Goal: Register for event/course

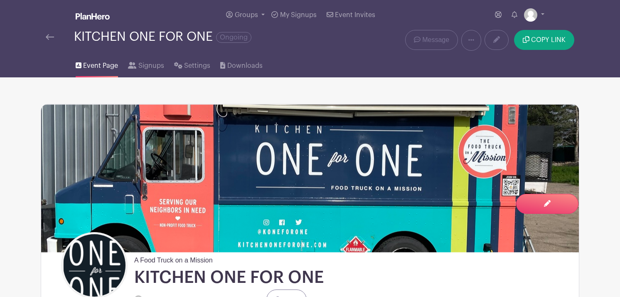
scroll to position [633, 0]
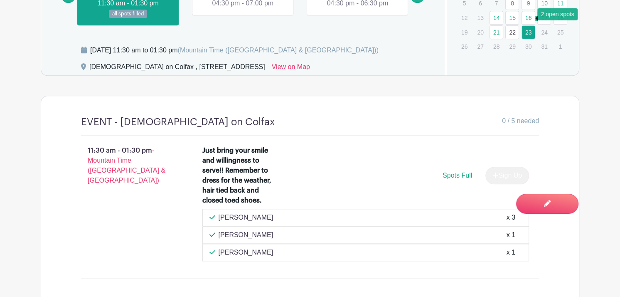
click at [526, 19] on link "16" at bounding box center [528, 18] width 14 height 14
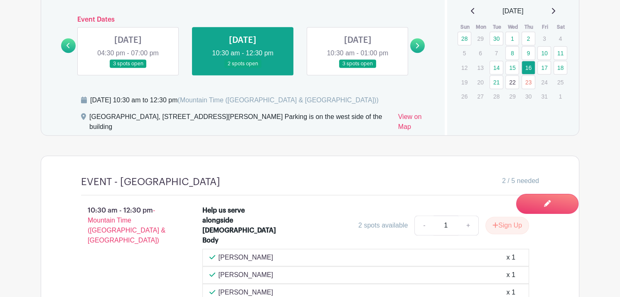
scroll to position [587, 0]
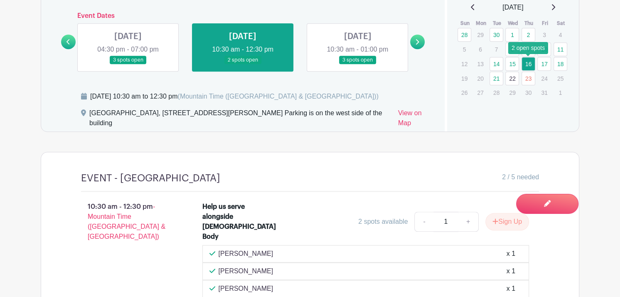
click at [528, 65] on link "16" at bounding box center [528, 64] width 14 height 14
click at [528, 46] on link "9" at bounding box center [528, 49] width 14 height 14
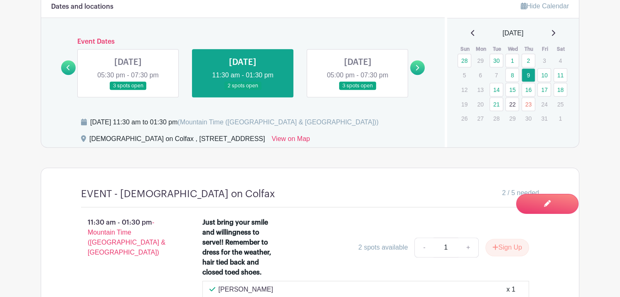
scroll to position [558, 0]
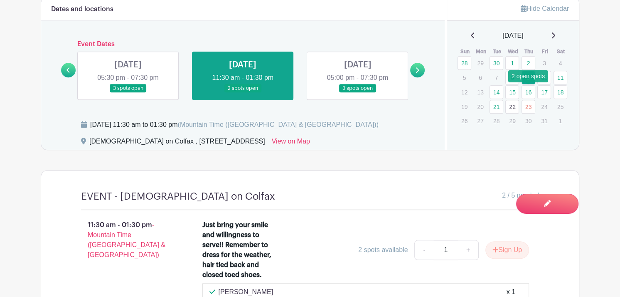
click at [526, 95] on link "16" at bounding box center [528, 92] width 14 height 14
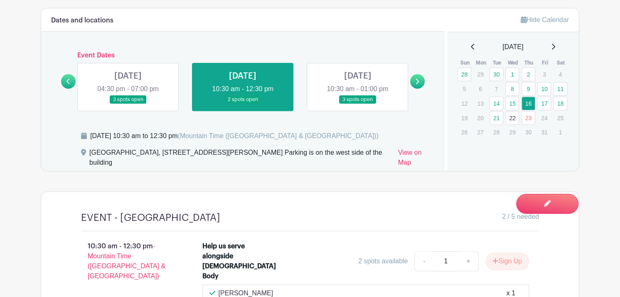
scroll to position [545, 0]
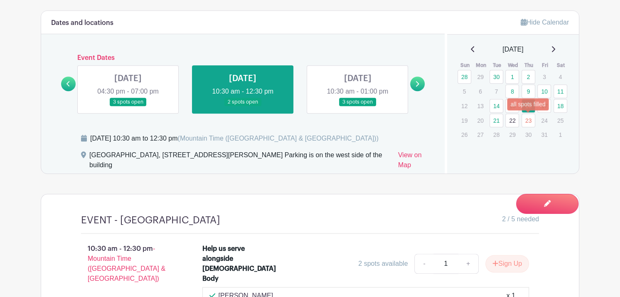
click at [528, 119] on link "23" at bounding box center [528, 120] width 14 height 14
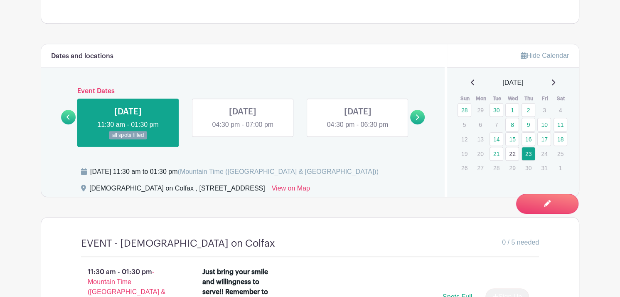
scroll to position [510, 0]
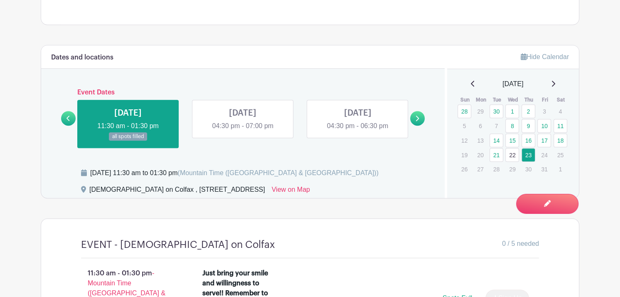
click at [512, 152] on link "22" at bounding box center [512, 155] width 14 height 14
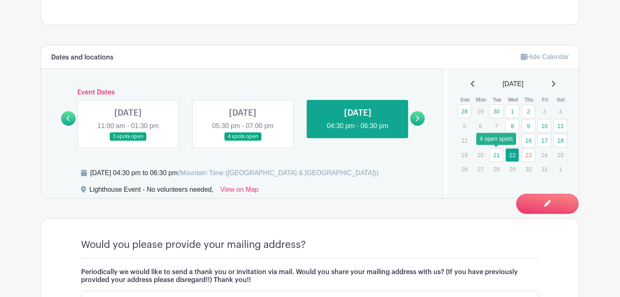
click at [495, 157] on link "21" at bounding box center [496, 155] width 14 height 14
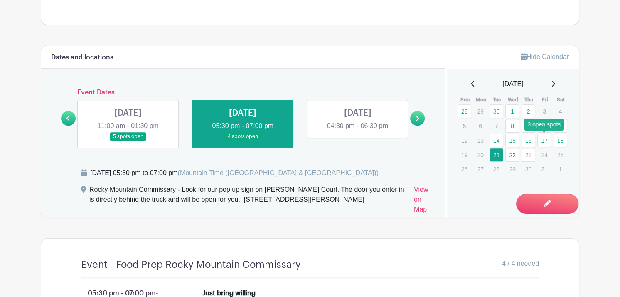
click at [545, 139] on link "17" at bounding box center [544, 140] width 14 height 14
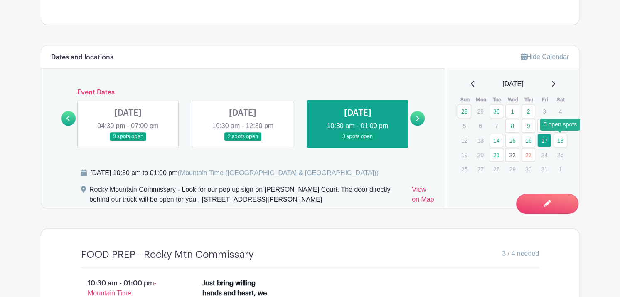
click at [564, 138] on link "18" at bounding box center [560, 140] width 14 height 14
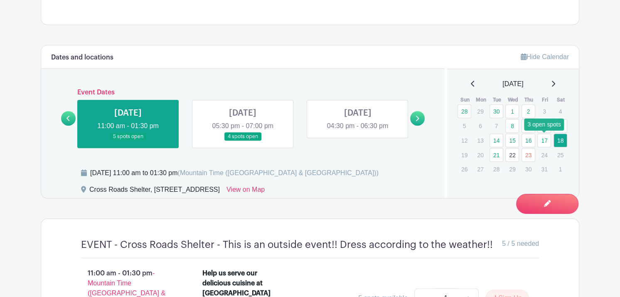
click at [544, 142] on link "17" at bounding box center [544, 140] width 14 height 14
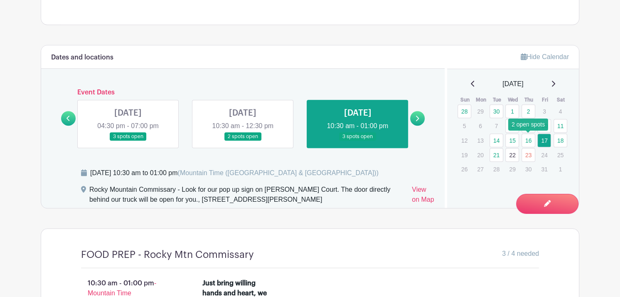
click at [529, 142] on link "16" at bounding box center [528, 140] width 14 height 14
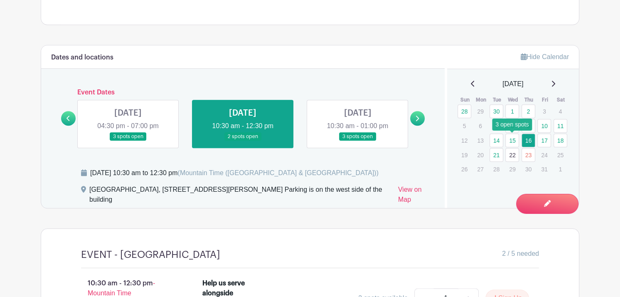
click at [511, 142] on link "15" at bounding box center [512, 140] width 14 height 14
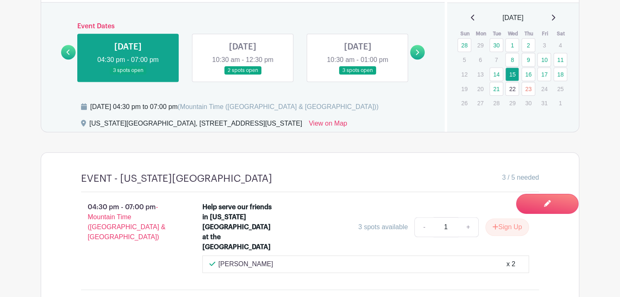
scroll to position [564, 0]
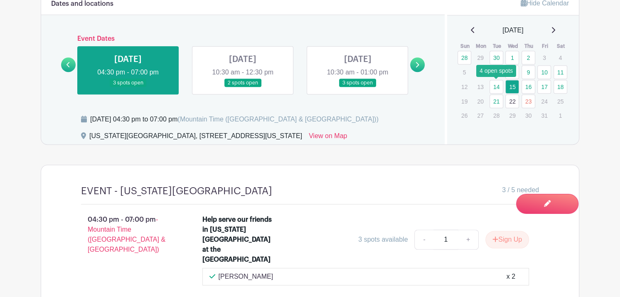
click at [493, 85] on link "14" at bounding box center [496, 87] width 14 height 14
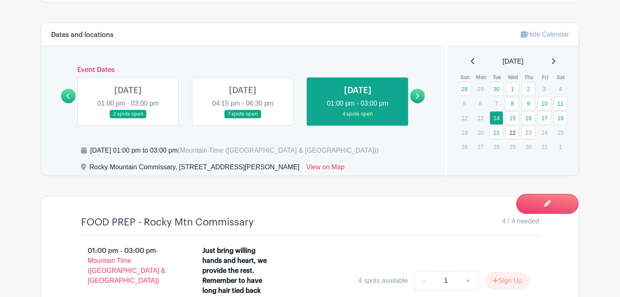
scroll to position [490, 0]
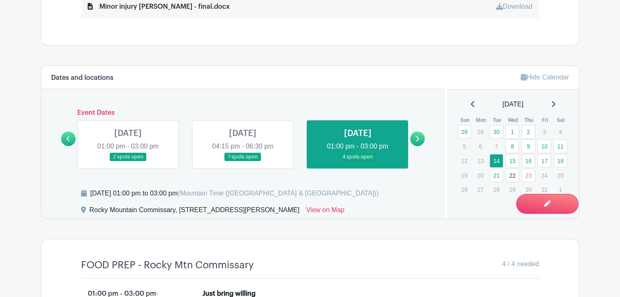
click at [509, 190] on p "29" at bounding box center [512, 189] width 14 height 13
click at [531, 163] on link "16" at bounding box center [528, 161] width 14 height 14
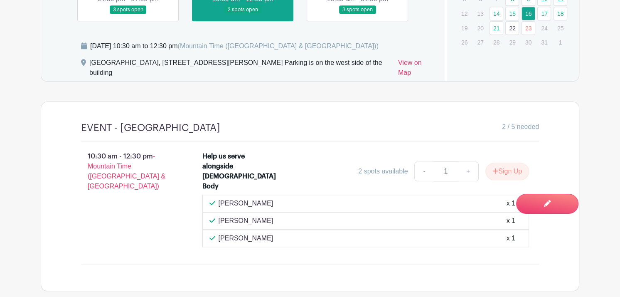
scroll to position [638, 0]
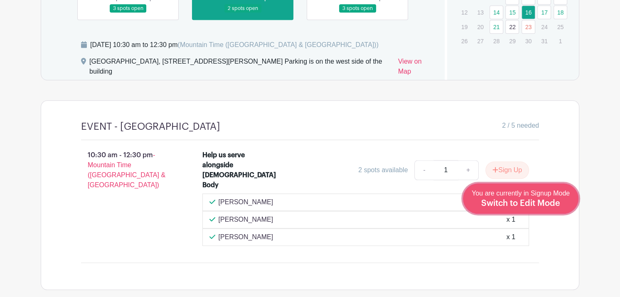
click at [541, 206] on span "Switch to Edit Mode" at bounding box center [520, 203] width 79 height 8
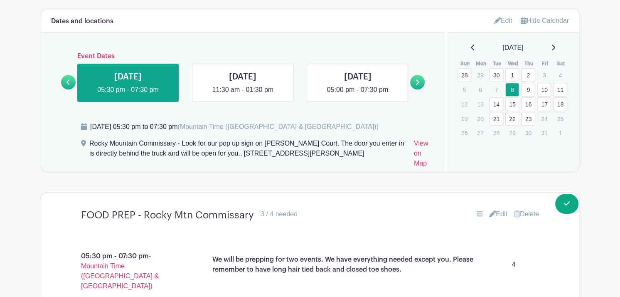
scroll to position [565, 0]
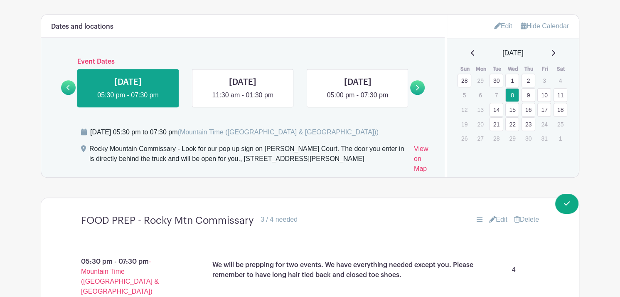
click at [528, 121] on link "23" at bounding box center [528, 124] width 14 height 14
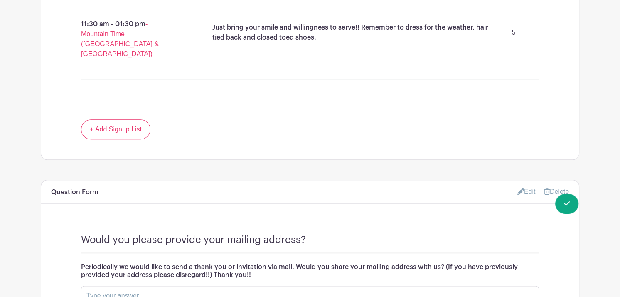
scroll to position [786, 0]
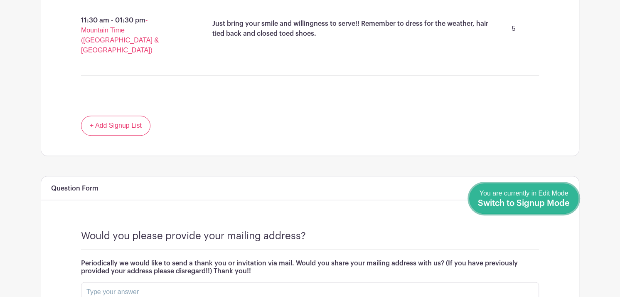
click at [563, 204] on span "Switch to Signup Mode" at bounding box center [524, 203] width 92 height 8
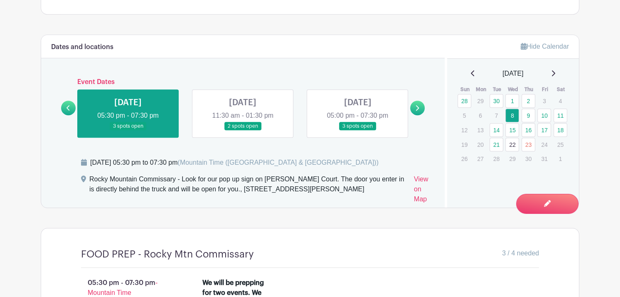
scroll to position [525, 0]
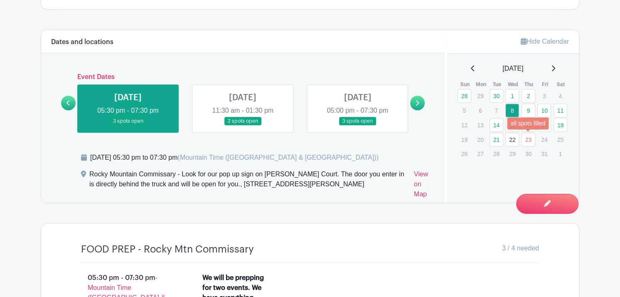
click at [529, 140] on link "23" at bounding box center [528, 140] width 14 height 14
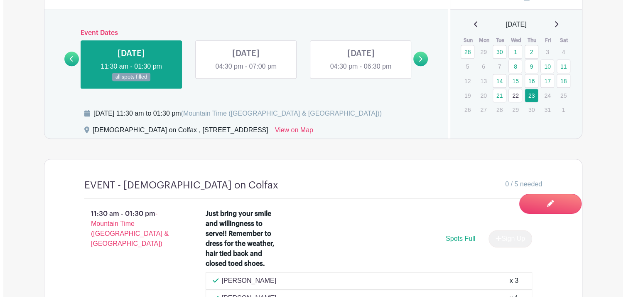
scroll to position [566, 0]
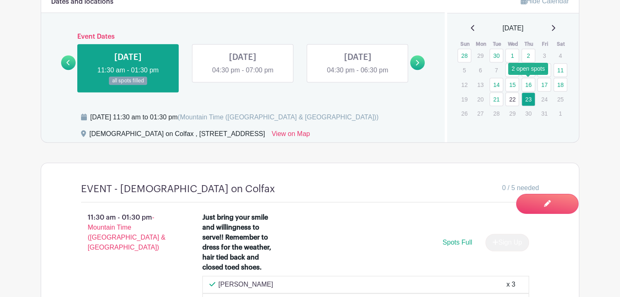
click at [527, 83] on link "16" at bounding box center [528, 85] width 14 height 14
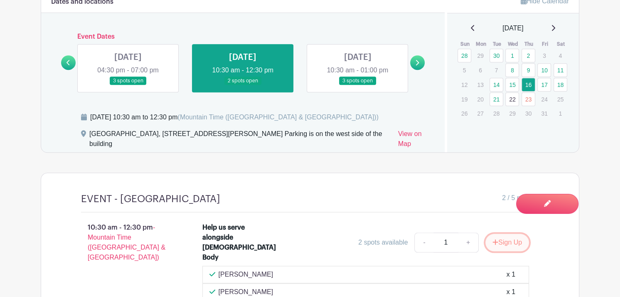
click at [503, 234] on button "Sign Up" at bounding box center [507, 241] width 44 height 17
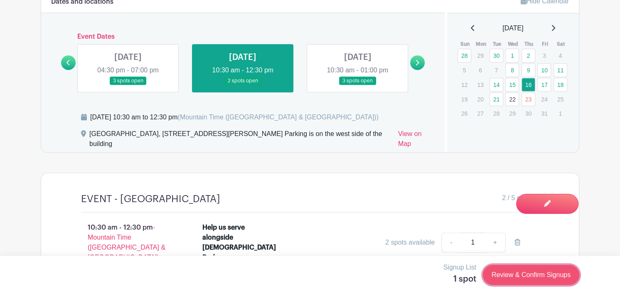
click at [520, 277] on link "Review & Confirm Signups" at bounding box center [531, 275] width 96 height 20
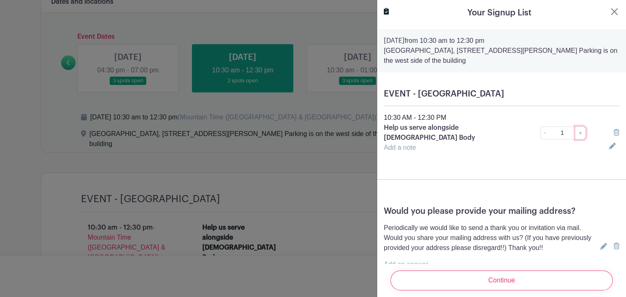
click at [577, 128] on link "+" at bounding box center [580, 132] width 10 height 13
type input "2"
click at [577, 128] on link "+" at bounding box center [580, 132] width 10 height 13
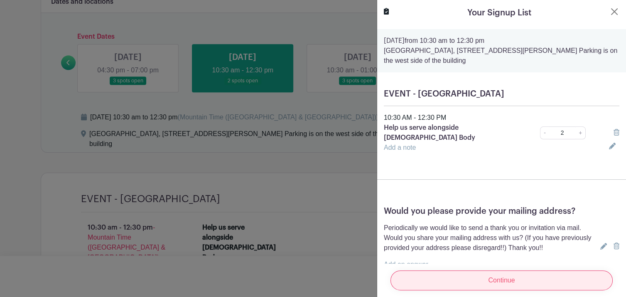
click at [480, 273] on input "Continue" at bounding box center [501, 280] width 222 height 20
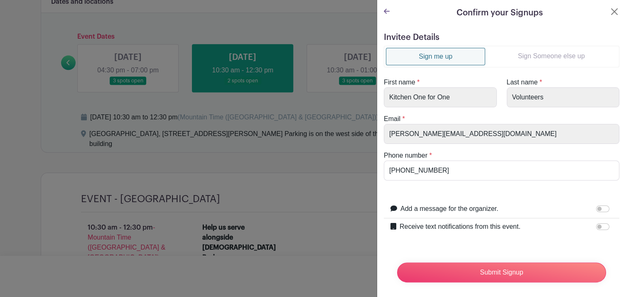
click at [535, 57] on link "Sign Someone else up" at bounding box center [551, 56] width 132 height 17
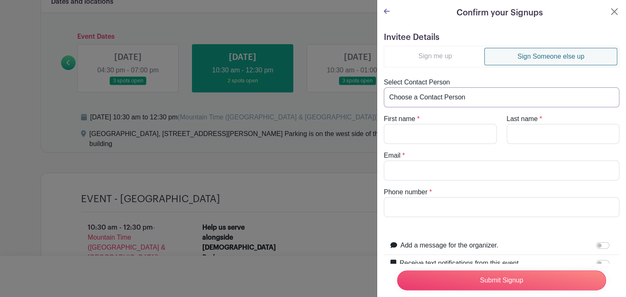
click at [464, 96] on select "Choose a Contact Person [PERSON_NAME] ([PERSON_NAME][EMAIL_ADDRESS][DOMAIN_NAME…" at bounding box center [502, 97] width 236 height 20
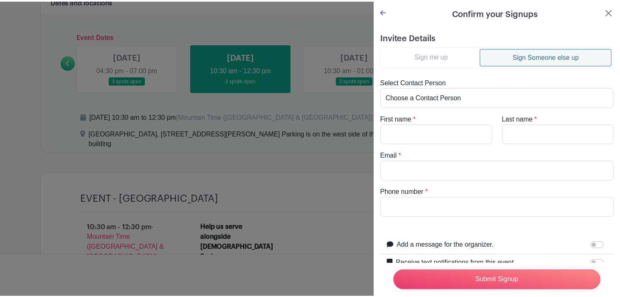
scroll to position [1, 0]
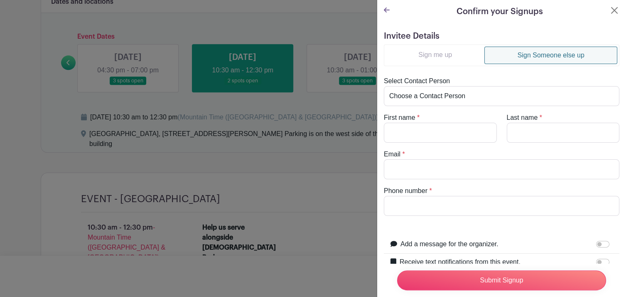
click at [563, 54] on link "Sign Someone else up" at bounding box center [550, 55] width 133 height 17
click at [528, 58] on link "Sign Someone else up" at bounding box center [550, 55] width 133 height 17
click at [516, 96] on select "Choose a Contact Person [PERSON_NAME] ([PERSON_NAME][EMAIL_ADDRESS][DOMAIN_NAME…" at bounding box center [502, 96] width 236 height 20
click at [480, 91] on select "Choose a Contact Person [PERSON_NAME] ([PERSON_NAME][EMAIL_ADDRESS][DOMAIN_NAME…" at bounding box center [502, 96] width 236 height 20
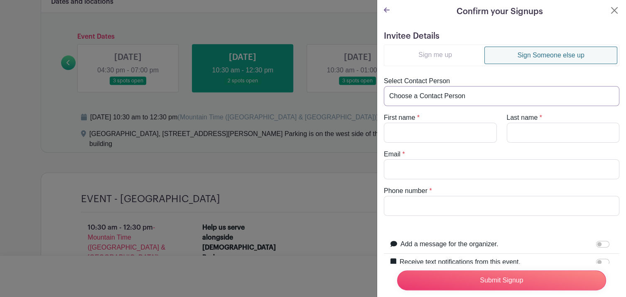
click at [583, 95] on select "Choose a Contact Person [PERSON_NAME] ([PERSON_NAME][EMAIL_ADDRESS][DOMAIN_NAME…" at bounding box center [502, 96] width 236 height 20
select select "[PERSON_NAME][EMAIL_ADDRESS][PERSON_NAME][DOMAIN_NAME]"
click at [384, 86] on select "Choose a Contact Person [PERSON_NAME] ([PERSON_NAME][EMAIL_ADDRESS][DOMAIN_NAME…" at bounding box center [502, 96] width 236 height 20
type input "[PERSON_NAME]"
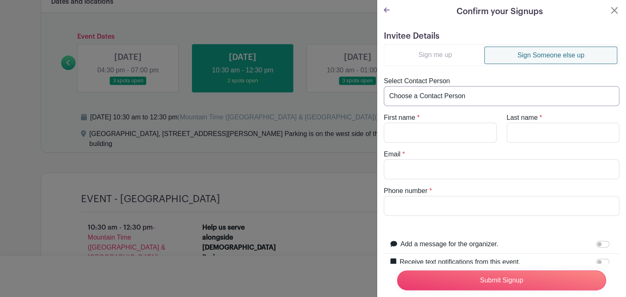
type input "[PERSON_NAME][EMAIL_ADDRESS][PERSON_NAME][DOMAIN_NAME]"
type input "7204388878"
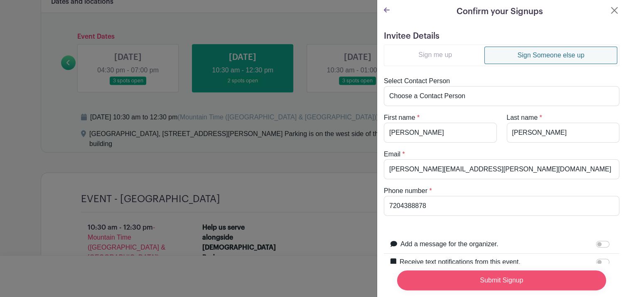
click at [538, 274] on input "Submit Signup" at bounding box center [501, 280] width 209 height 20
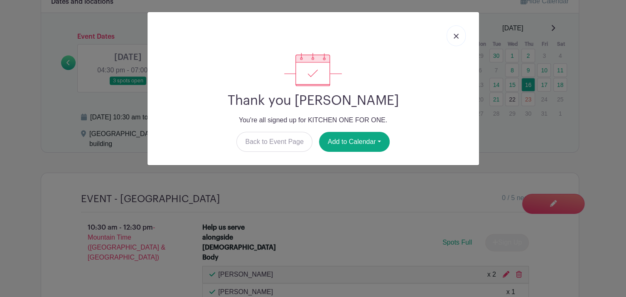
click at [452, 39] on link at bounding box center [456, 35] width 19 height 21
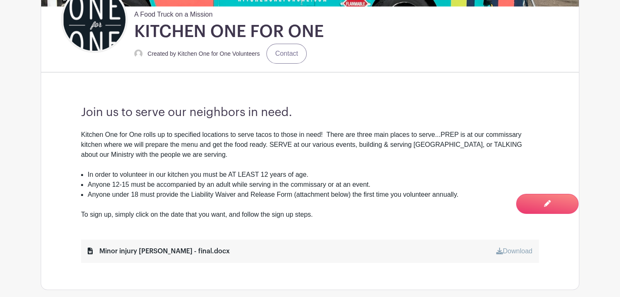
scroll to position [0, 0]
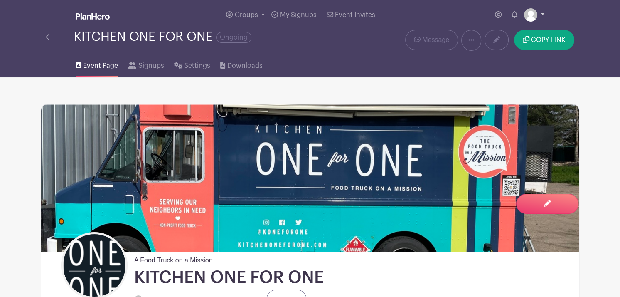
click at [543, 14] on link at bounding box center [534, 14] width 20 height 13
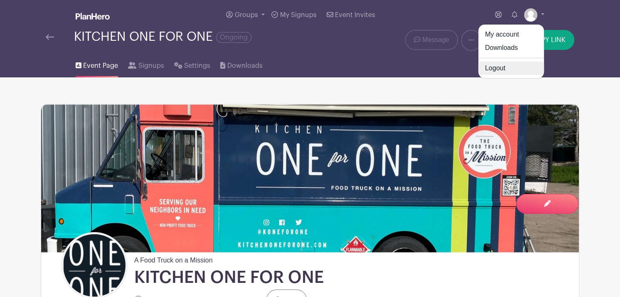
click at [495, 69] on link "Logout" at bounding box center [511, 67] width 66 height 13
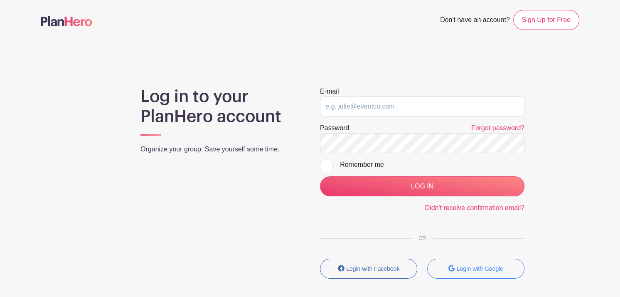
type input "[PERSON_NAME][EMAIL_ADDRESS][DOMAIN_NAME]"
